Goal: Information Seeking & Learning: Learn about a topic

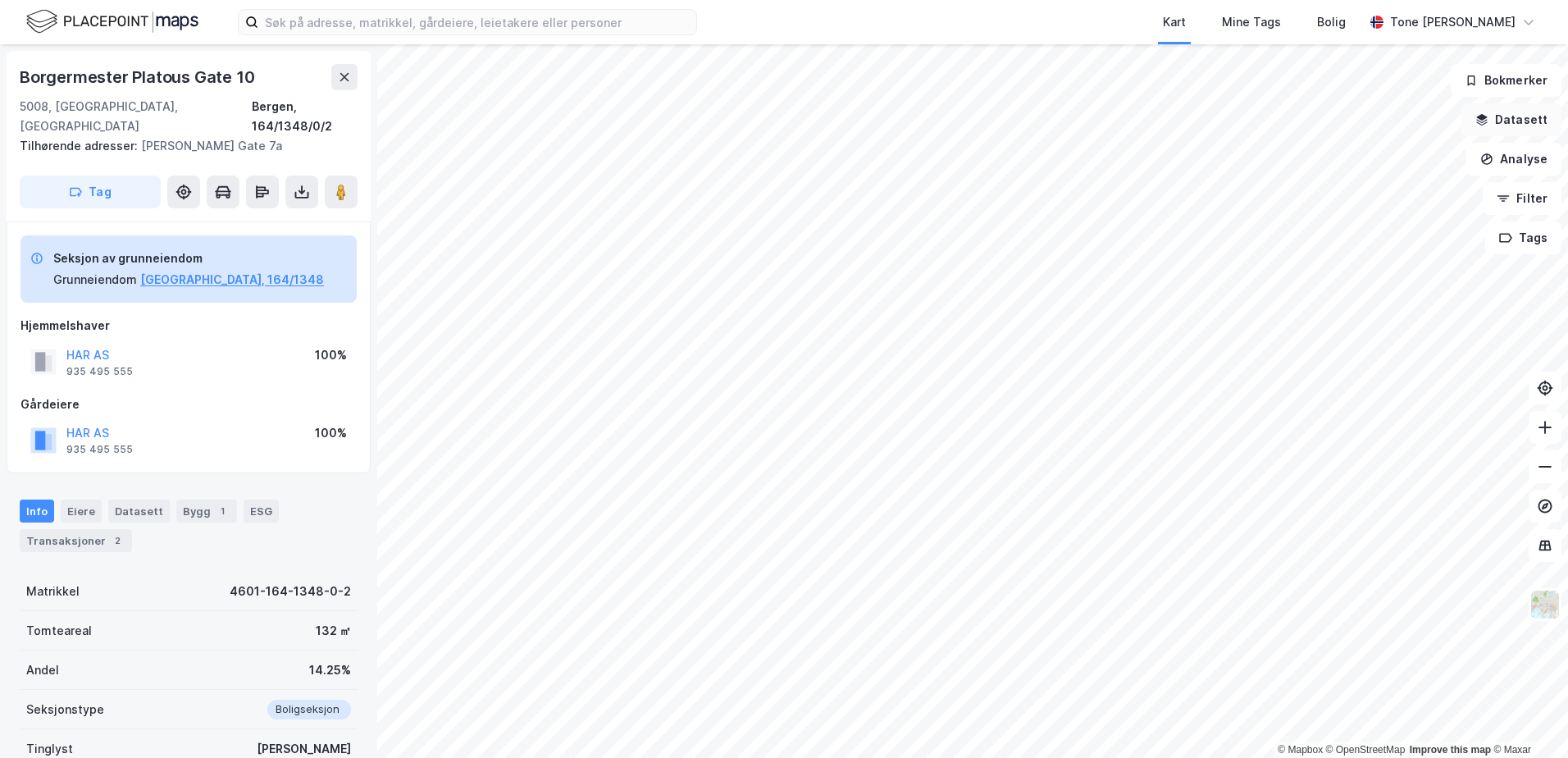
click at [1487, 113] on icon "button" at bounding box center [1482, 119] width 13 height 13
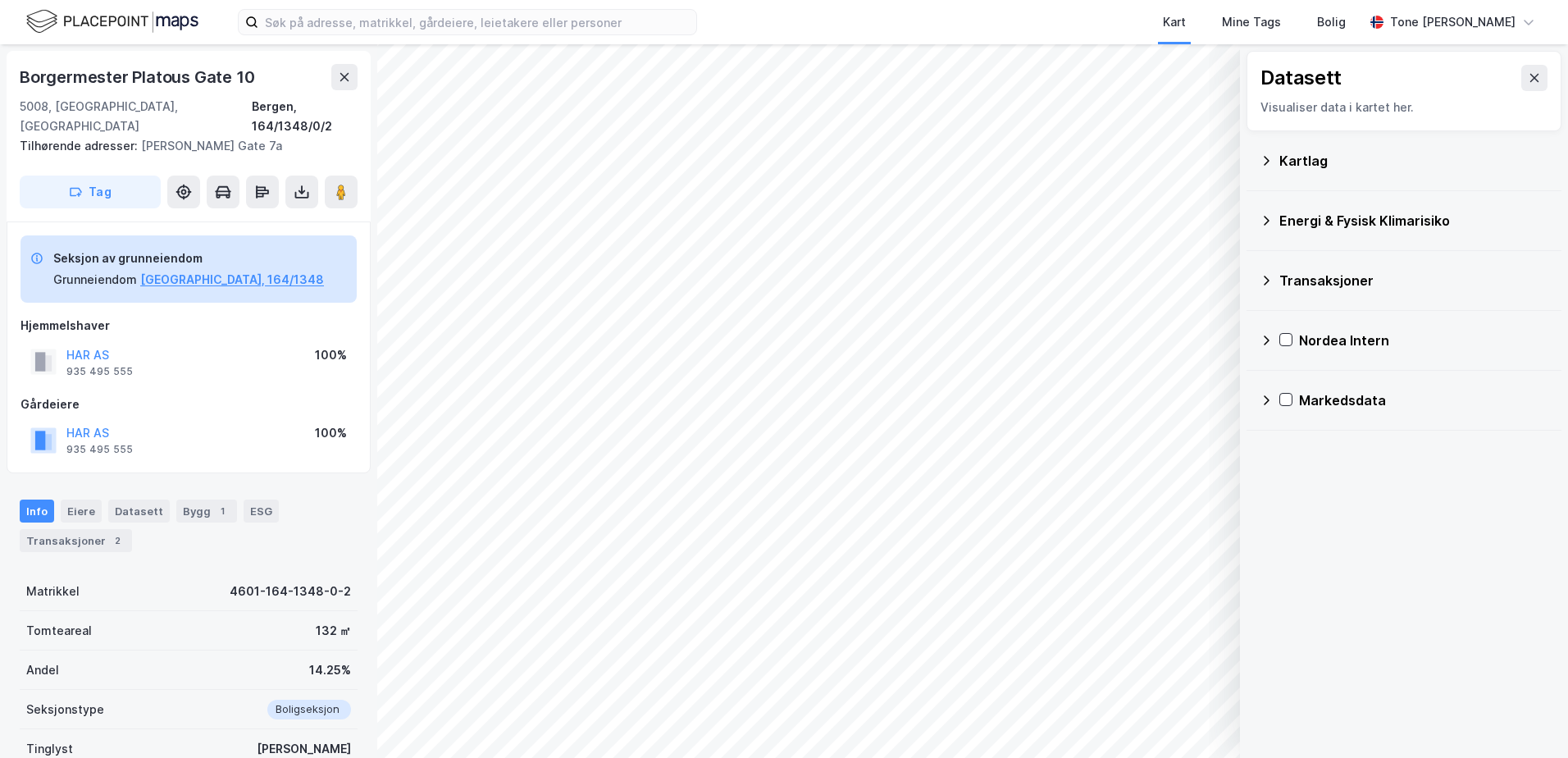
click at [1312, 162] on div "Kartlag" at bounding box center [1414, 160] width 269 height 20
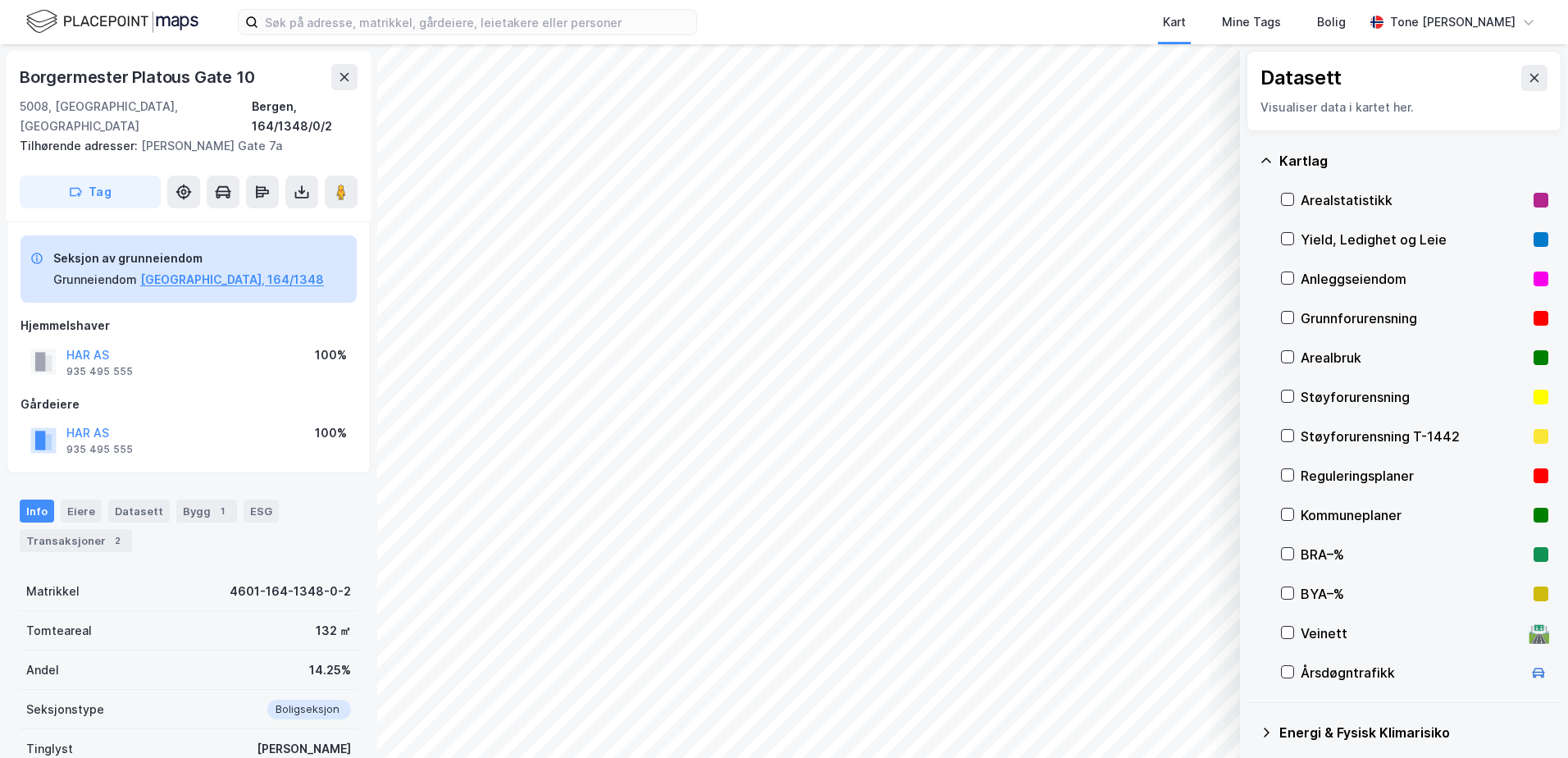
click at [1302, 312] on div "Grunnforurensning" at bounding box center [1414, 318] width 226 height 20
click at [1302, 312] on div "Grunnforurensning" at bounding box center [1414, 318] width 226 height 20
click at [1284, 160] on div "Kartlag" at bounding box center [1414, 160] width 269 height 20
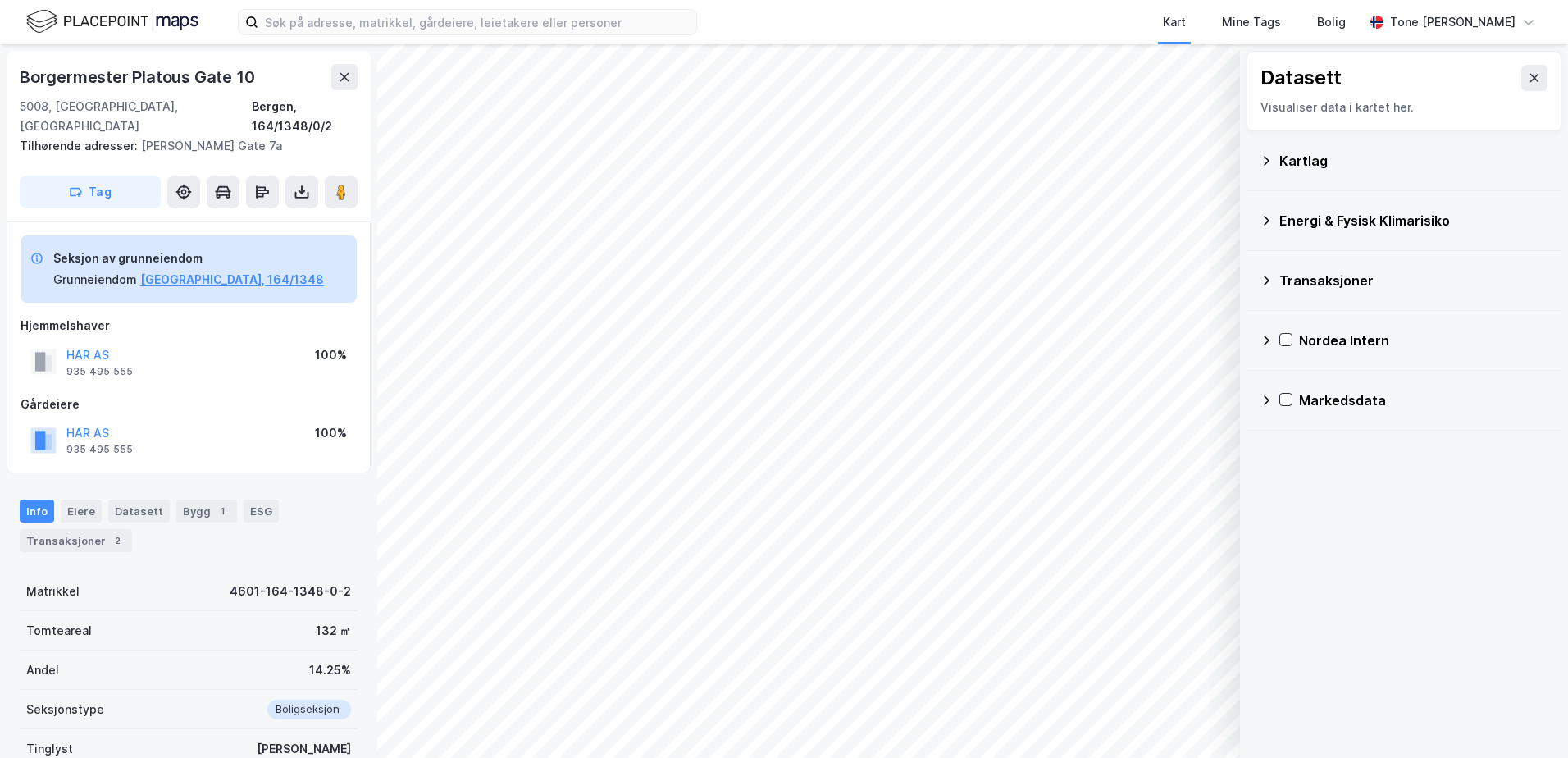
click at [1282, 218] on div "Energi & Fysisk Klimarisiko" at bounding box center [1414, 220] width 269 height 20
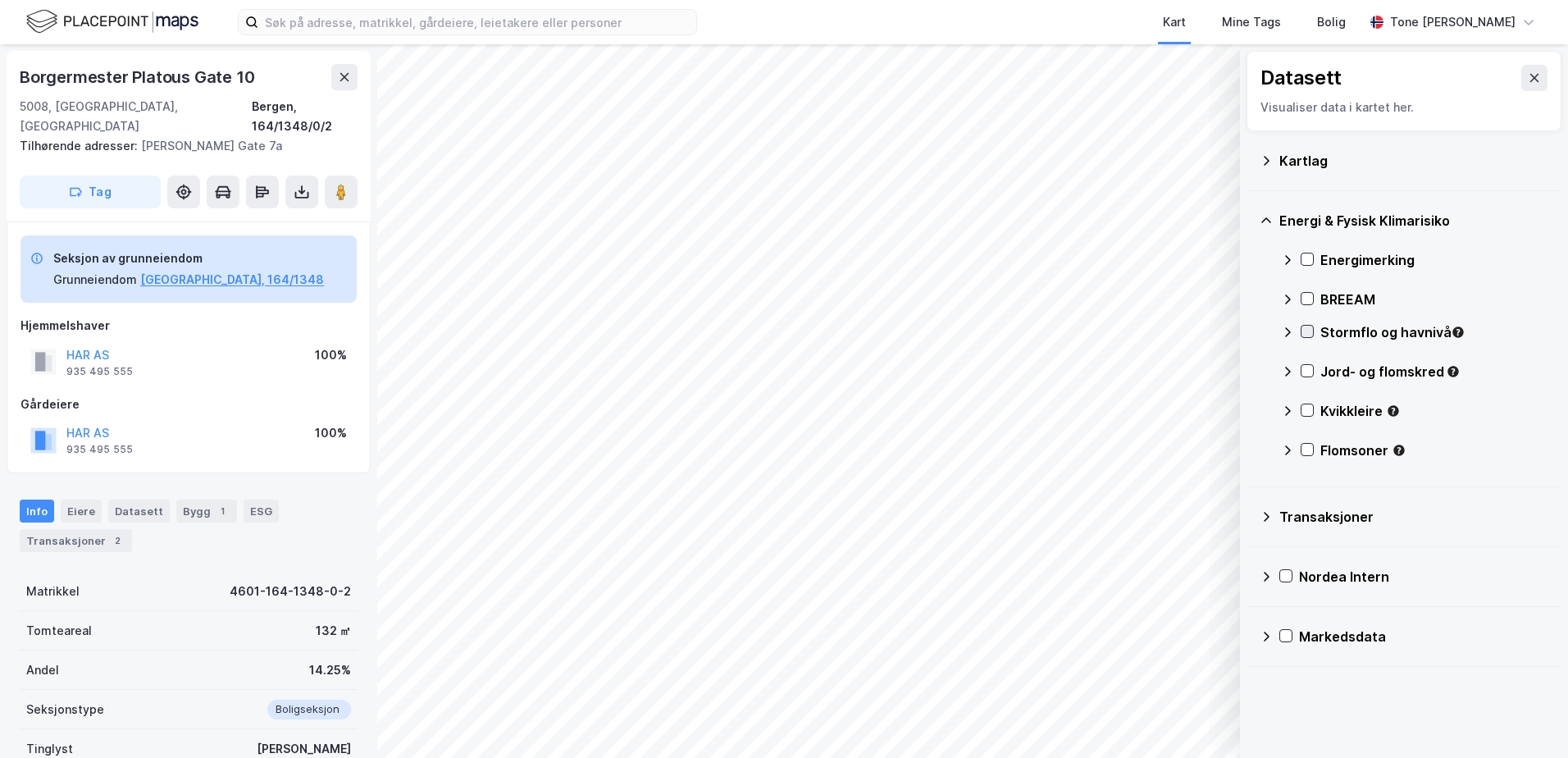
click at [1309, 342] on div "Stormflo og havnivå" at bounding box center [1415, 339] width 267 height 39
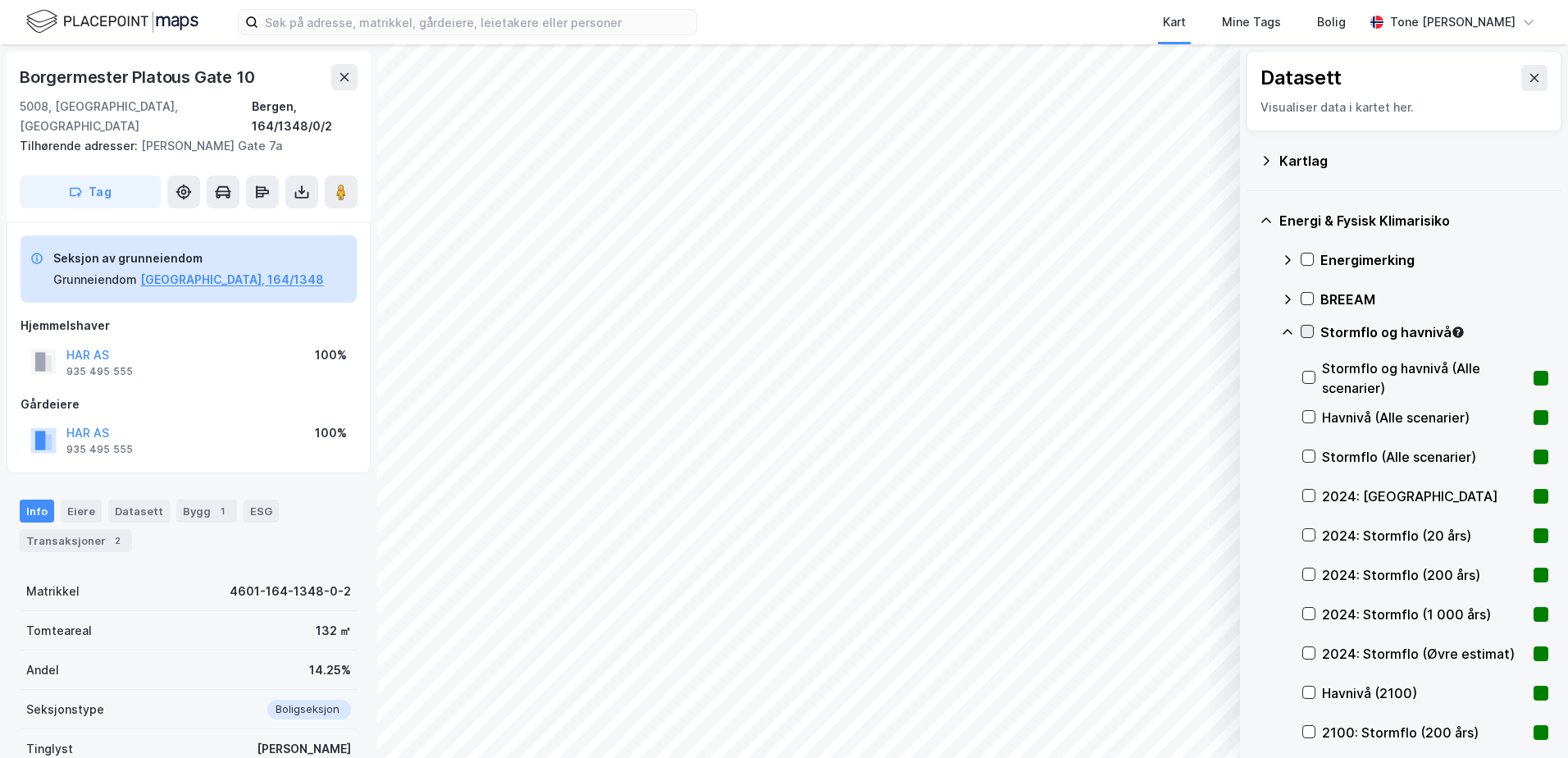
click at [1307, 330] on icon at bounding box center [1307, 331] width 11 height 11
click at [1308, 328] on icon at bounding box center [1307, 331] width 11 height 11
click at [1289, 332] on icon at bounding box center [1288, 332] width 13 height 13
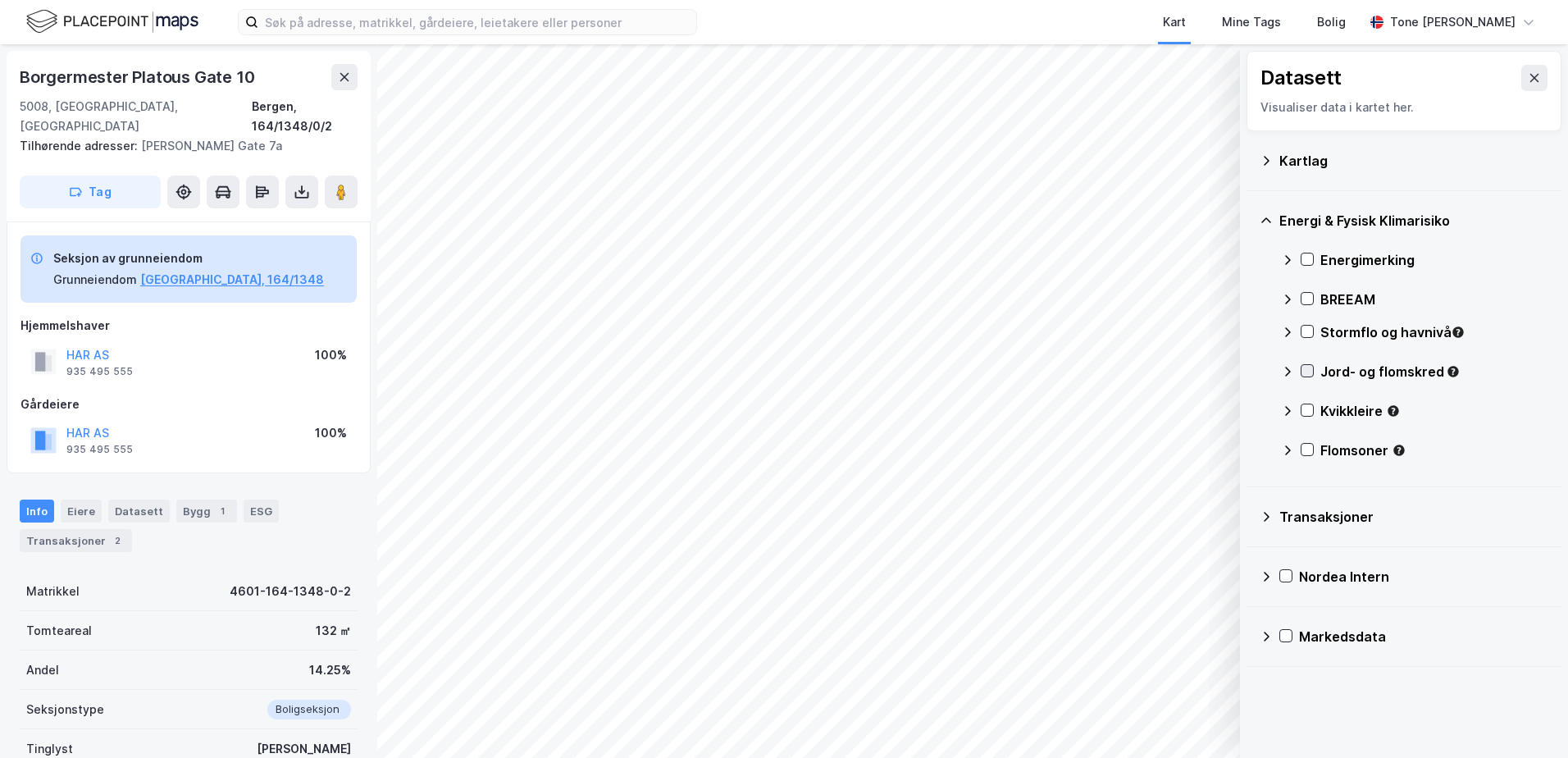
click at [1309, 373] on icon at bounding box center [1307, 370] width 11 height 11
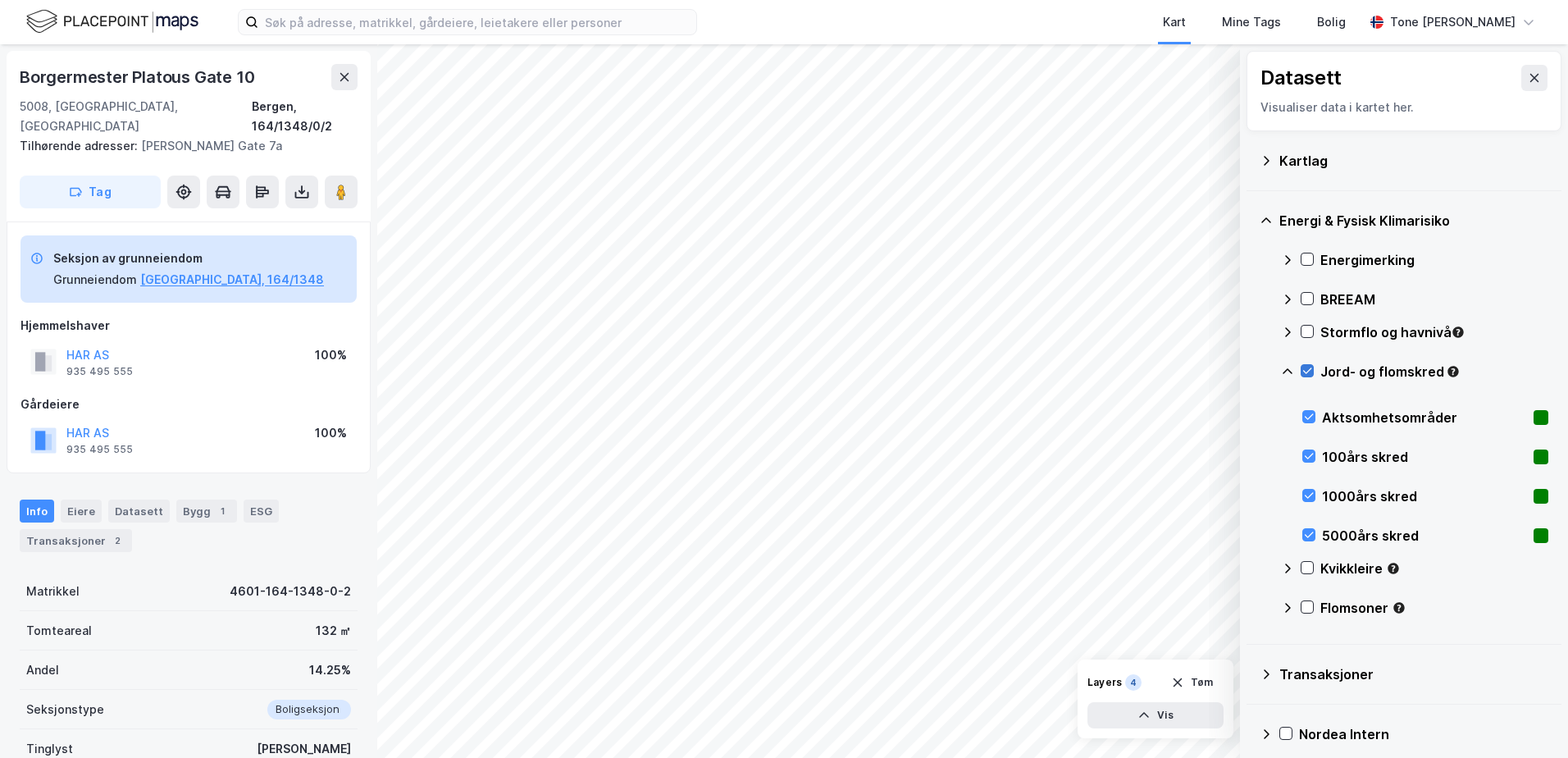
click at [1309, 373] on icon at bounding box center [1307, 370] width 11 height 11
click at [1289, 370] on icon at bounding box center [1288, 371] width 10 height 6
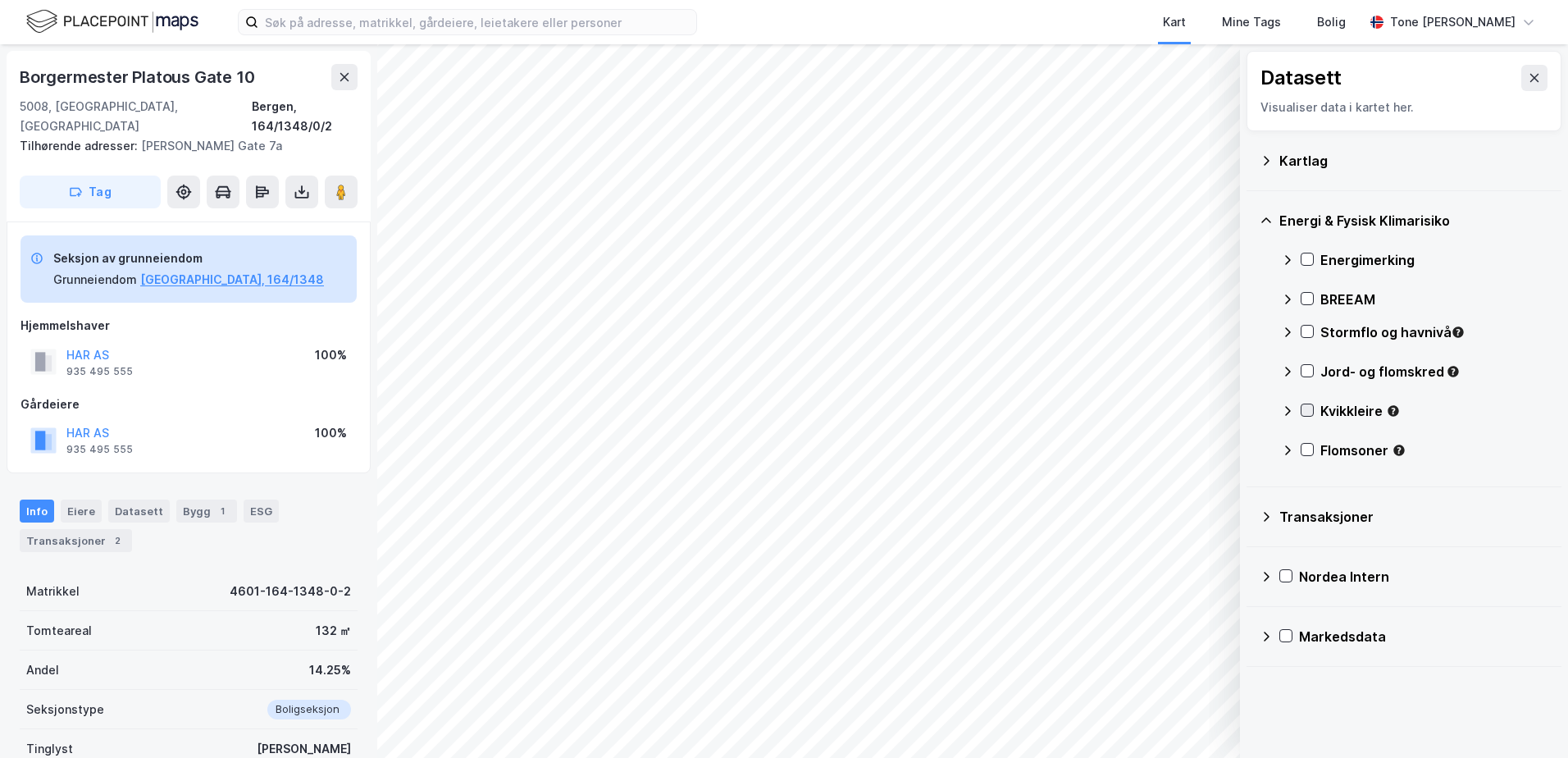
click at [1308, 408] on icon at bounding box center [1307, 409] width 11 height 11
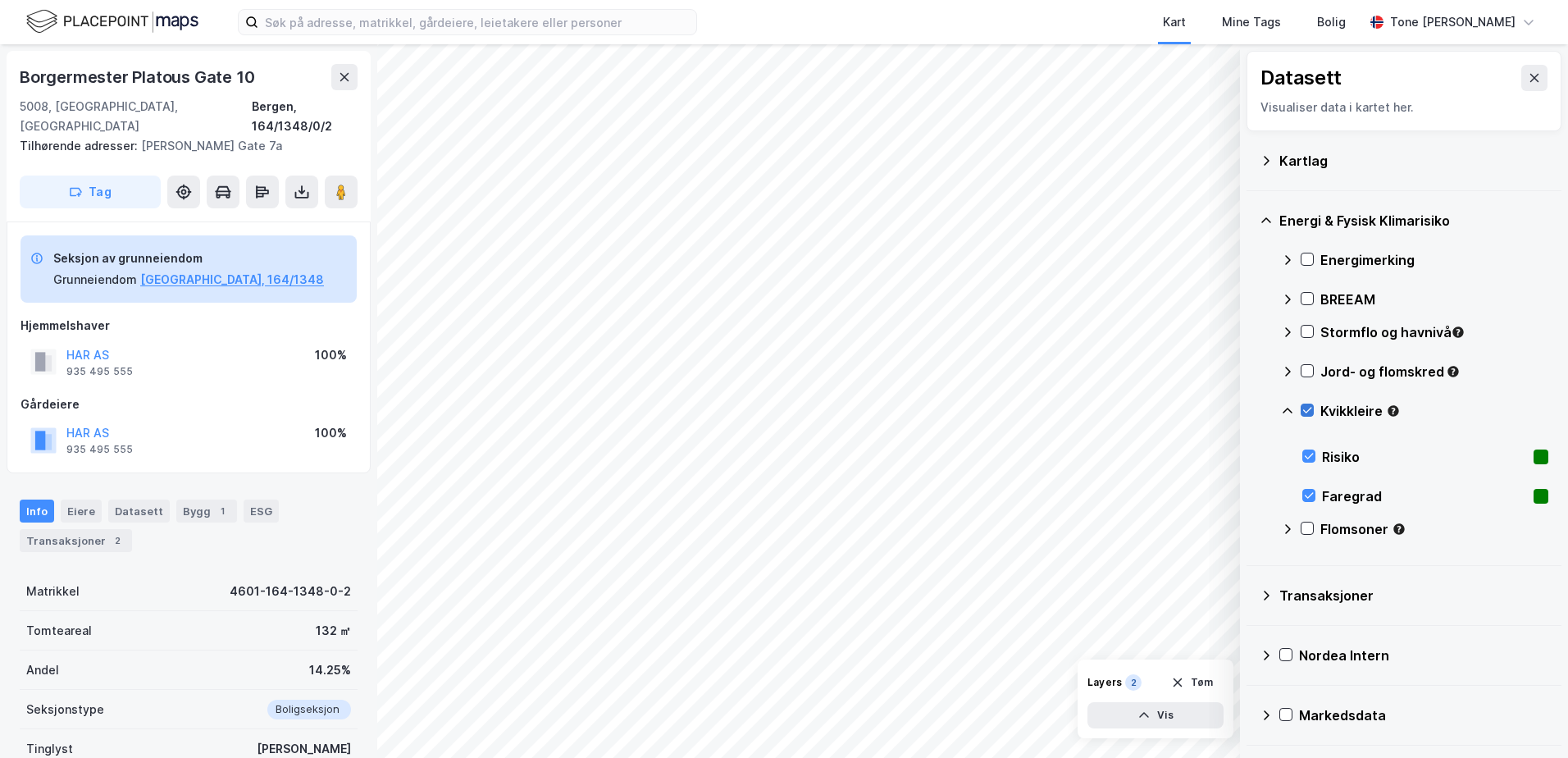
click at [1308, 411] on icon at bounding box center [1307, 409] width 11 height 11
click at [1283, 410] on icon at bounding box center [1288, 410] width 13 height 13
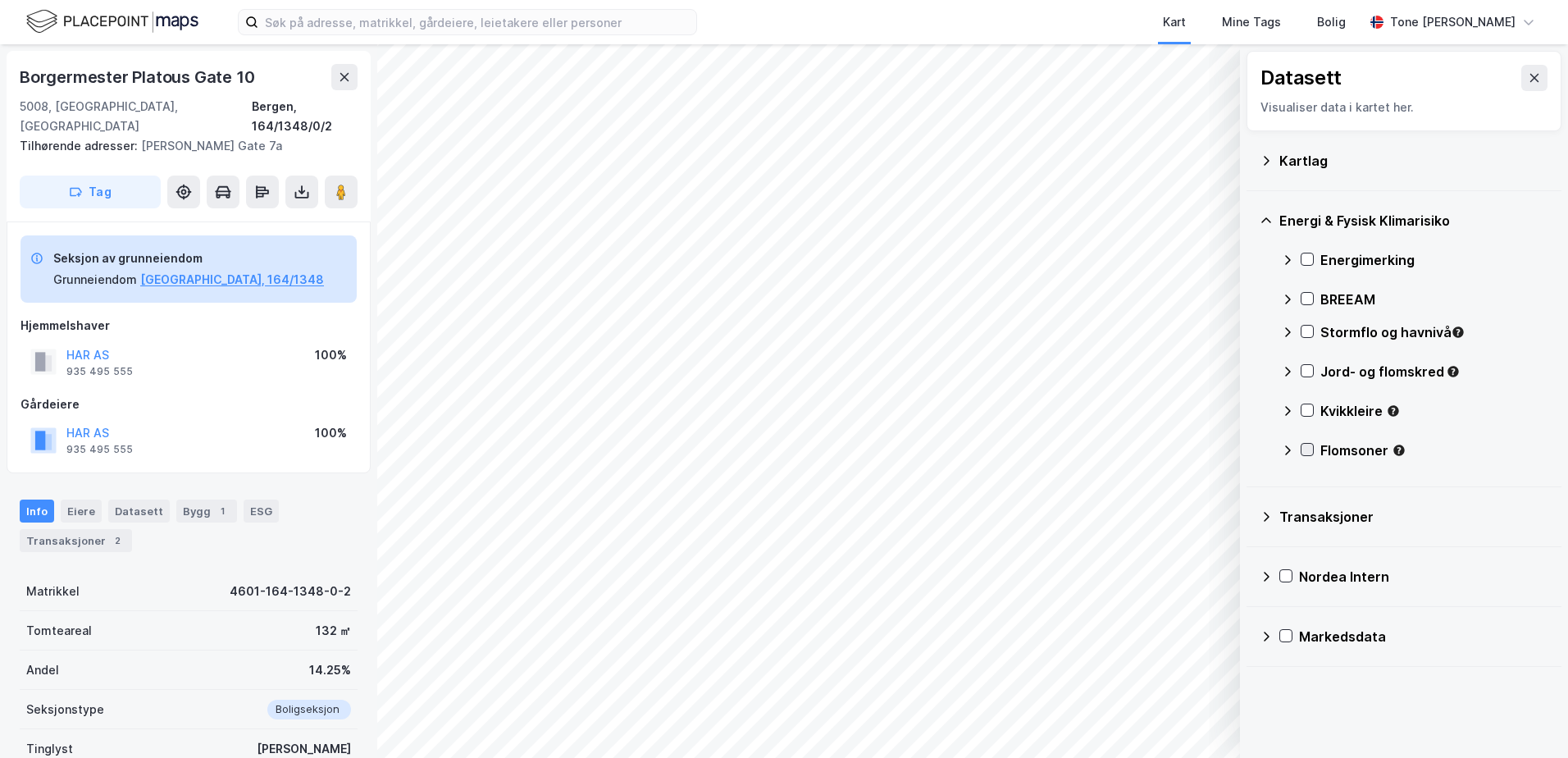
click at [1305, 446] on icon at bounding box center [1307, 449] width 11 height 11
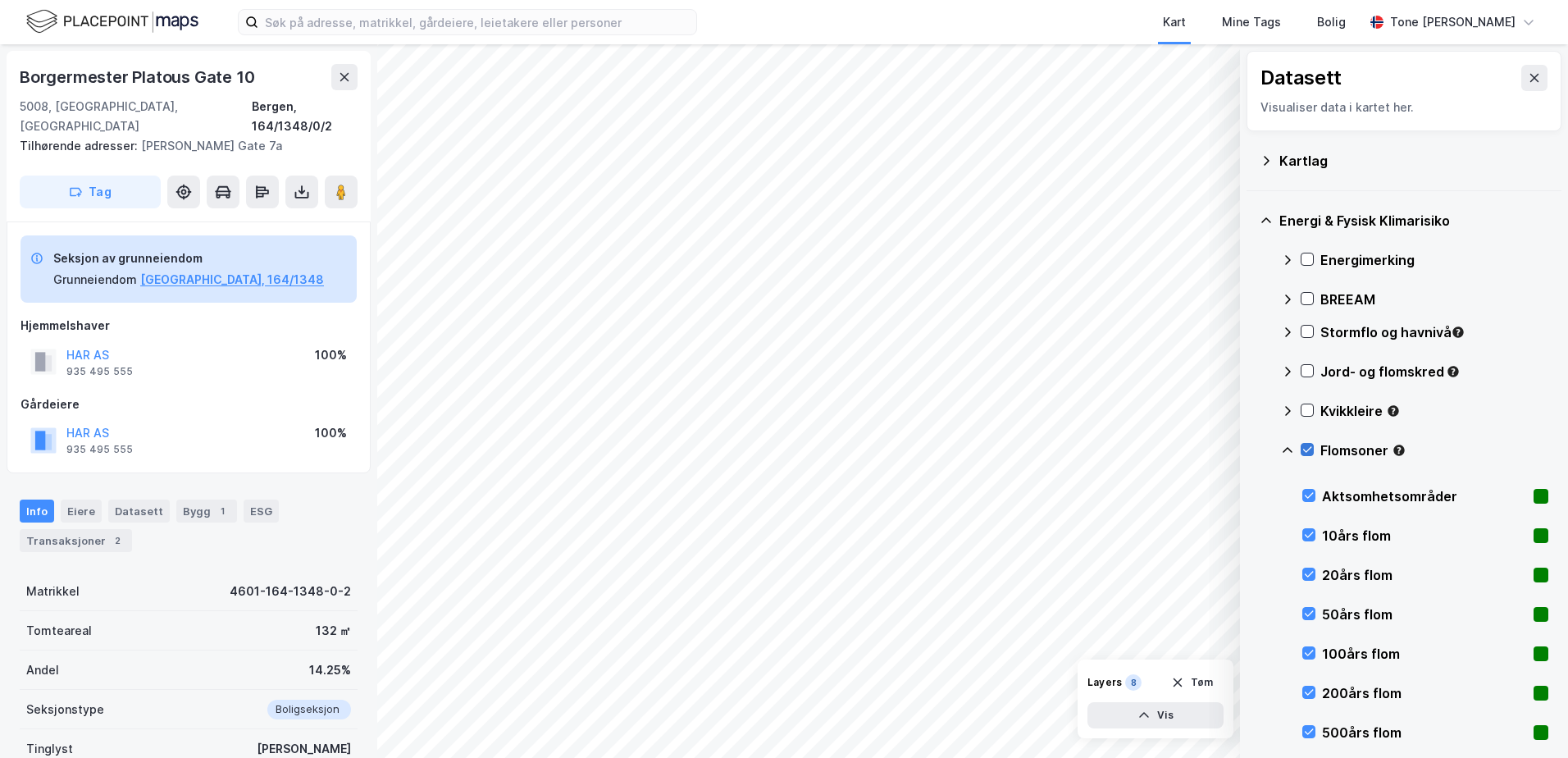
click at [1305, 447] on icon at bounding box center [1307, 449] width 11 height 11
